Goal: Task Accomplishment & Management: Manage account settings

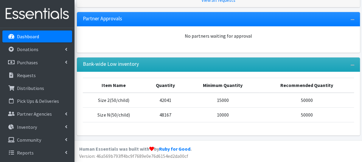
scroll to position [80, 0]
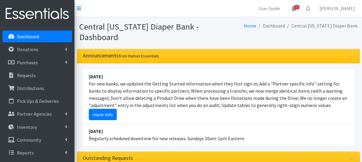
scroll to position [69, 0]
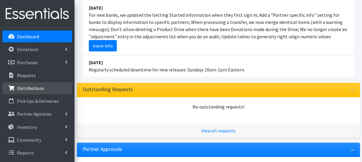
click at [36, 88] on p "Distributions" at bounding box center [30, 88] width 27 height 6
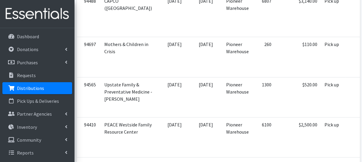
scroll to position [1223, 0]
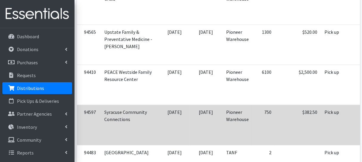
click at [276, 105] on td "$382.50" at bounding box center [298, 125] width 46 height 40
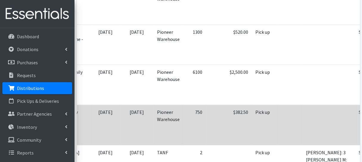
scroll to position [0, 81]
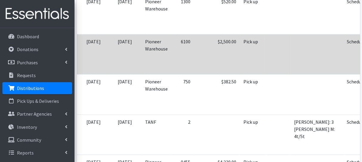
scroll to position [1282, 0]
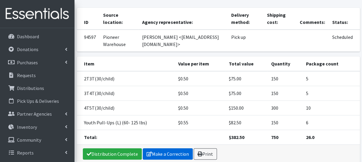
scroll to position [69, 0]
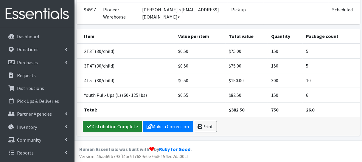
click at [123, 128] on link "Distribution Complete" at bounding box center [112, 125] width 59 height 11
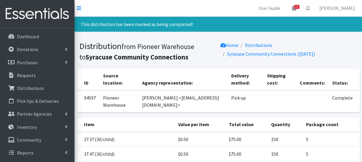
scroll to position [0, 0]
